Goal: Information Seeking & Learning: Learn about a topic

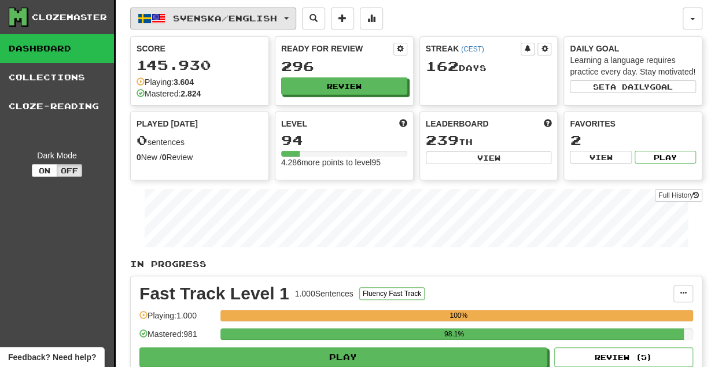
click at [294, 15] on button "Svenska / English" at bounding box center [213, 19] width 166 height 22
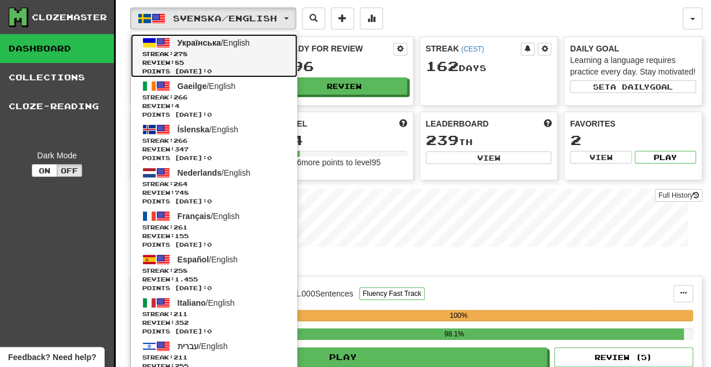
click at [219, 61] on span "Review: 85" at bounding box center [213, 62] width 143 height 9
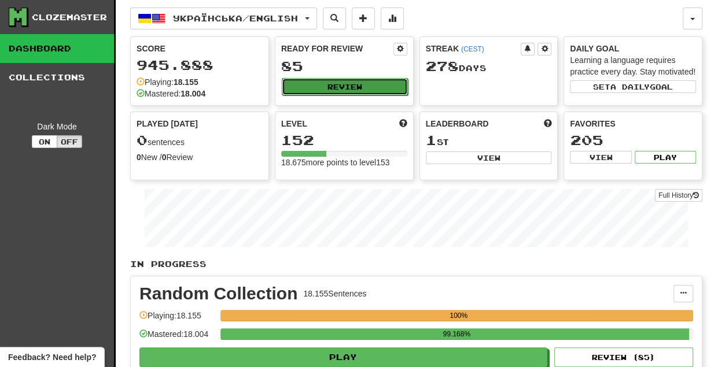
click at [326, 83] on button "Review" at bounding box center [345, 86] width 126 height 17
select select "********"
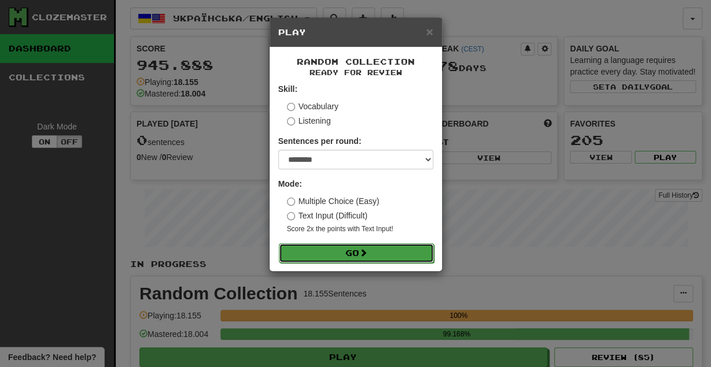
click at [331, 248] on button "Go" at bounding box center [356, 254] width 155 height 20
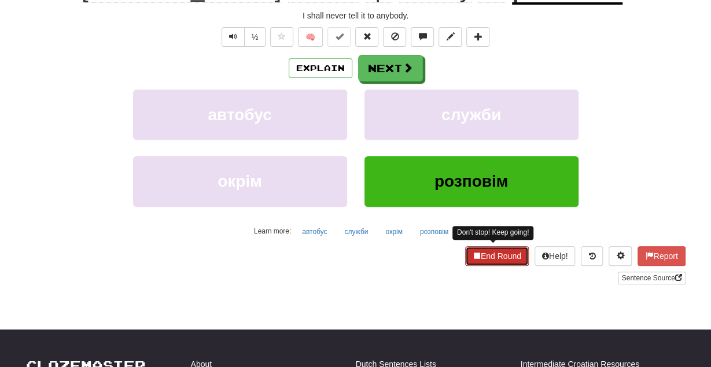
click at [492, 258] on button "End Round" at bounding box center [497, 256] width 64 height 20
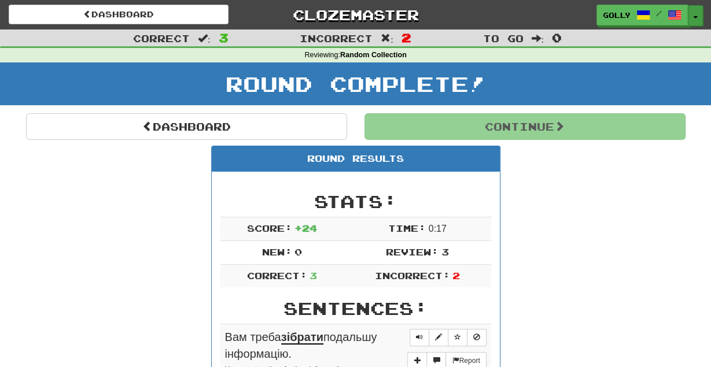
click at [694, 12] on button "Toggle Dropdown" at bounding box center [695, 15] width 15 height 21
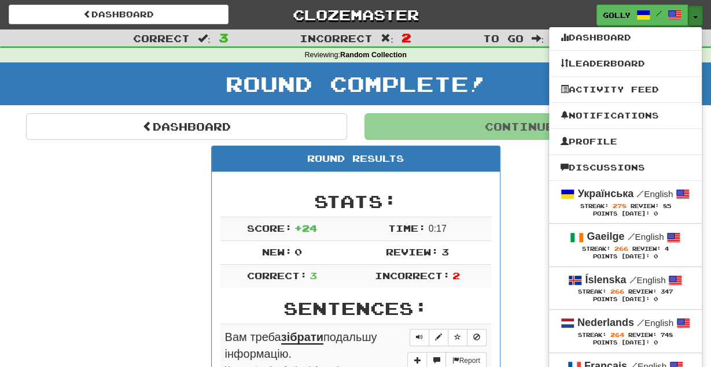
click at [694, 12] on button "Toggle Dropdown" at bounding box center [695, 15] width 15 height 21
